Goal: Task Accomplishment & Management: Complete application form

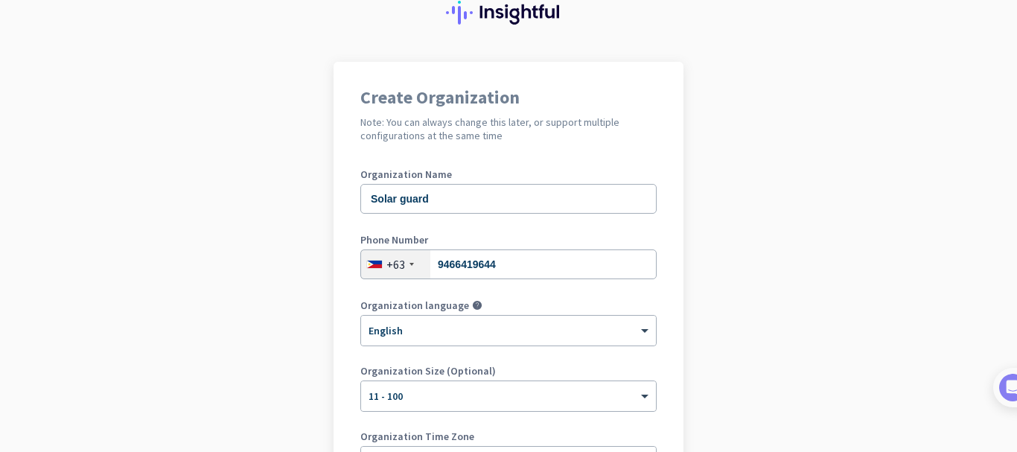
scroll to position [45, 0]
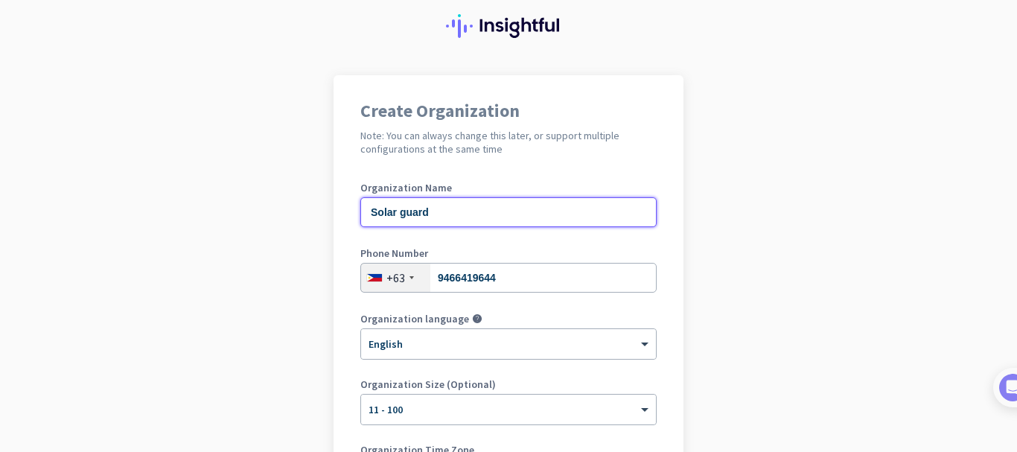
click at [461, 226] on input "Solar guard" at bounding box center [508, 212] width 296 height 30
click at [397, 213] on input "Solar guard" at bounding box center [508, 212] width 296 height 30
click at [497, 215] on input "Solar Guard" at bounding box center [508, 212] width 296 height 30
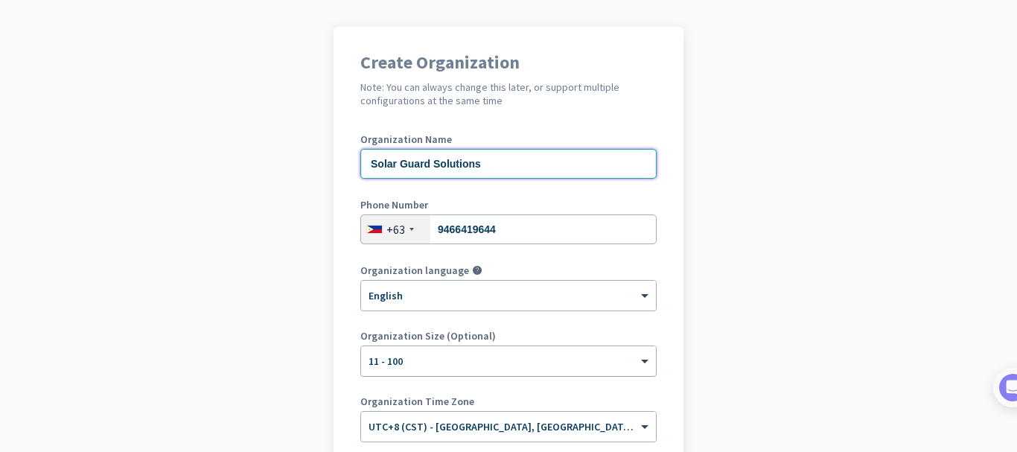
scroll to position [194, 0]
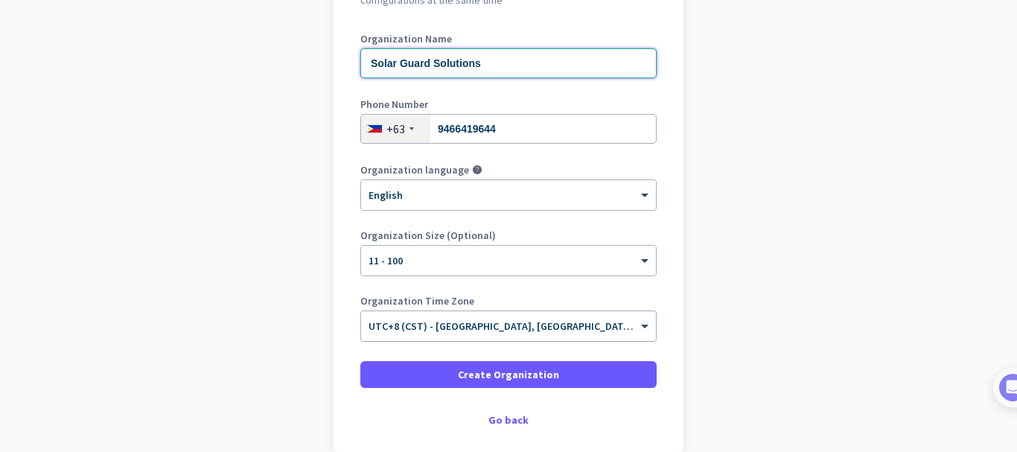
type input "Solar Guard Solutions"
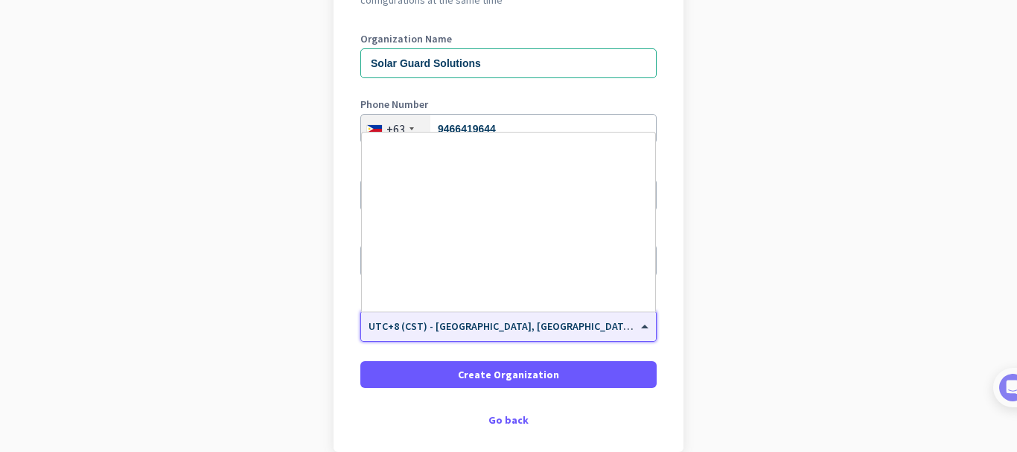
click at [506, 333] on div "× UTC+8 (CST) - [GEOGRAPHIC_DATA], [GEOGRAPHIC_DATA], [GEOGRAPHIC_DATA], [GEOGR…" at bounding box center [508, 326] width 295 height 30
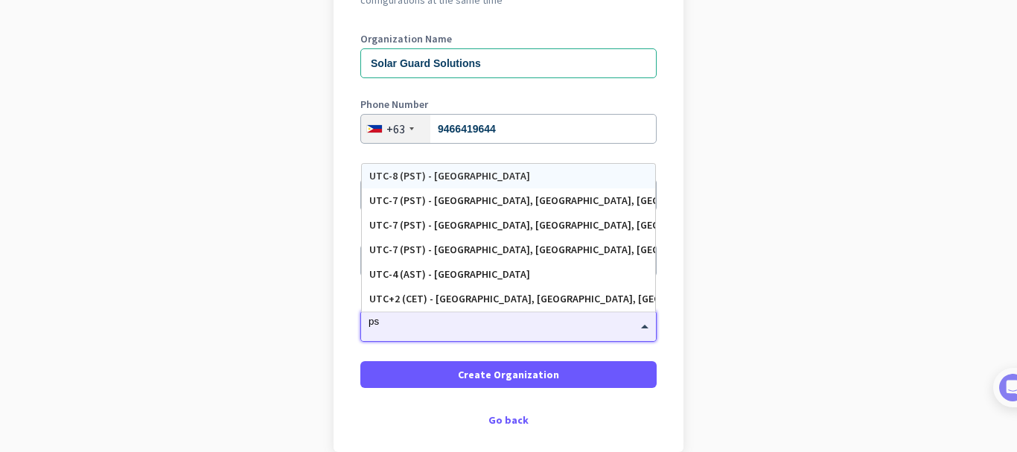
scroll to position [0, 0]
type input "pst"
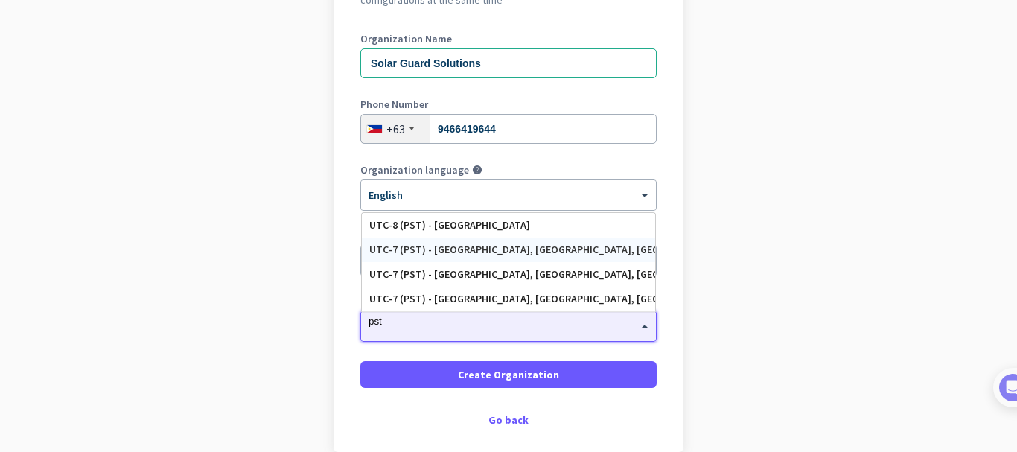
click at [484, 250] on div "UTC-7 (PST) - [GEOGRAPHIC_DATA], [GEOGRAPHIC_DATA], [GEOGRAPHIC_DATA][PERSON_NA…" at bounding box center [508, 249] width 278 height 13
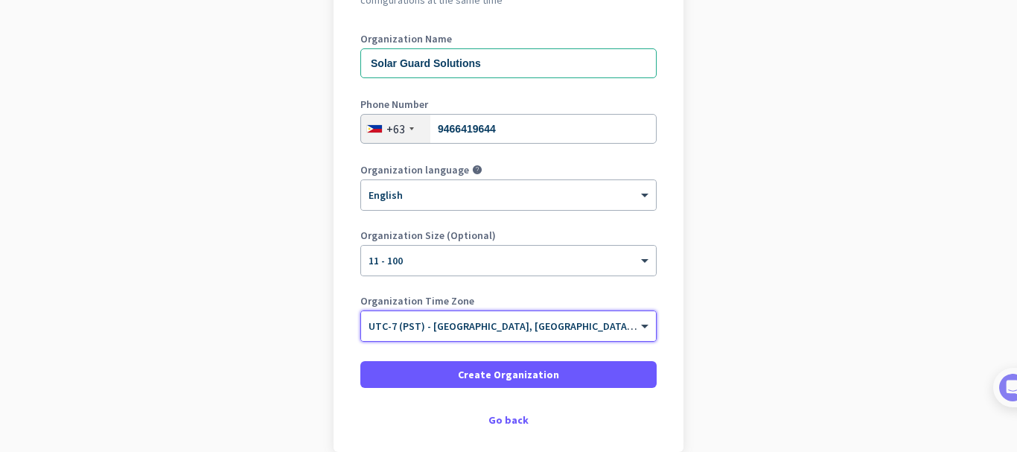
click at [851, 313] on app-onboarding-organization "Create Organization Note: You can always change this later, or support multiple…" at bounding box center [508, 226] width 1017 height 600
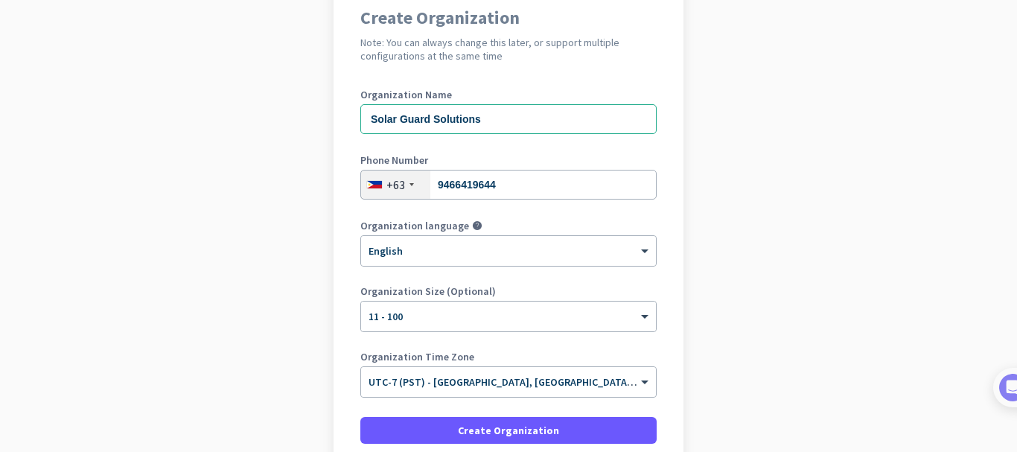
scroll to position [269, 0]
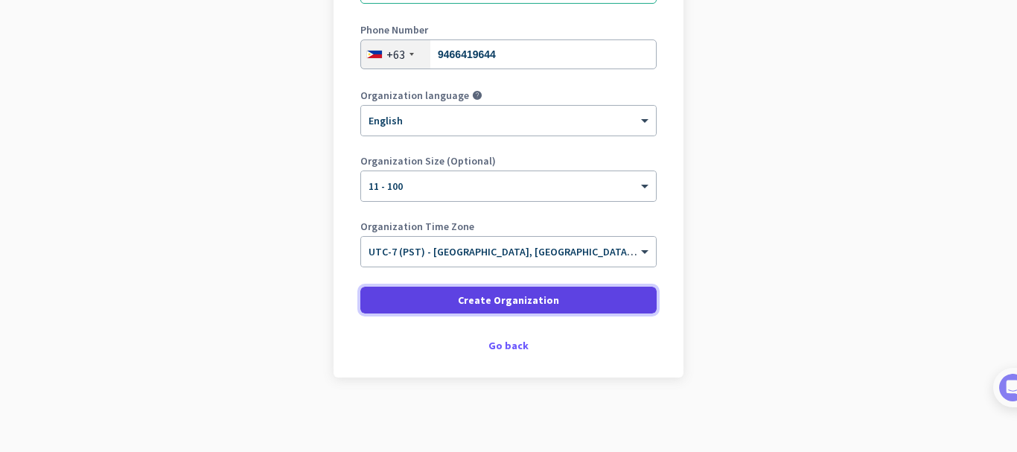
click at [554, 303] on span at bounding box center [508, 300] width 296 height 36
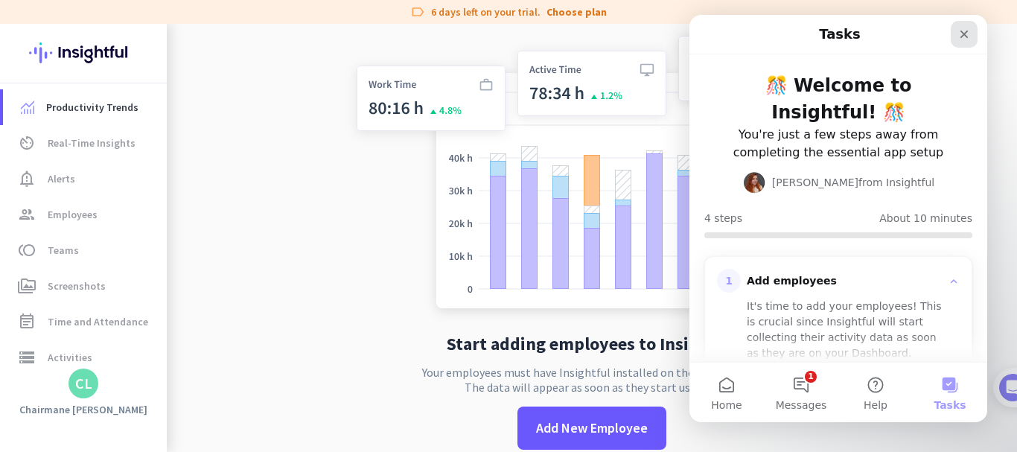
click at [958, 36] on icon "Close" at bounding box center [964, 34] width 12 height 12
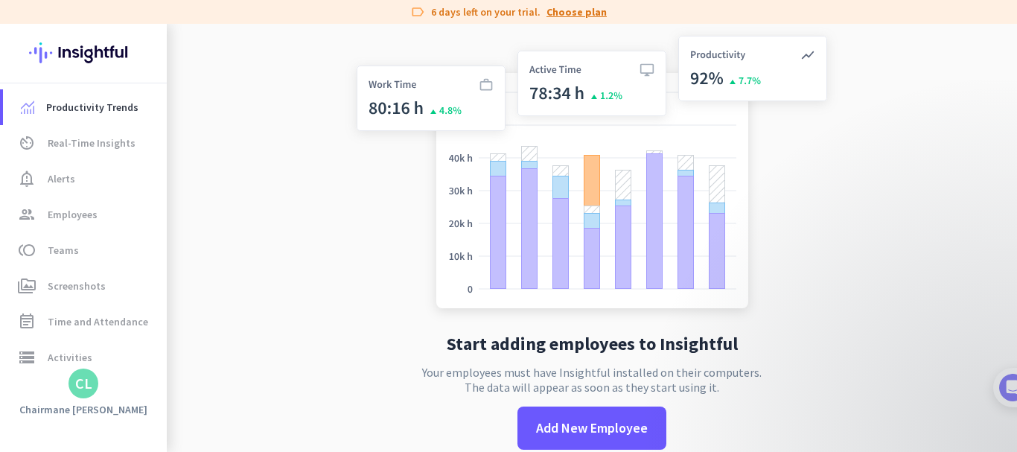
click at [570, 11] on link "Choose plan" at bounding box center [576, 11] width 60 height 15
